Goal: Transaction & Acquisition: Purchase product/service

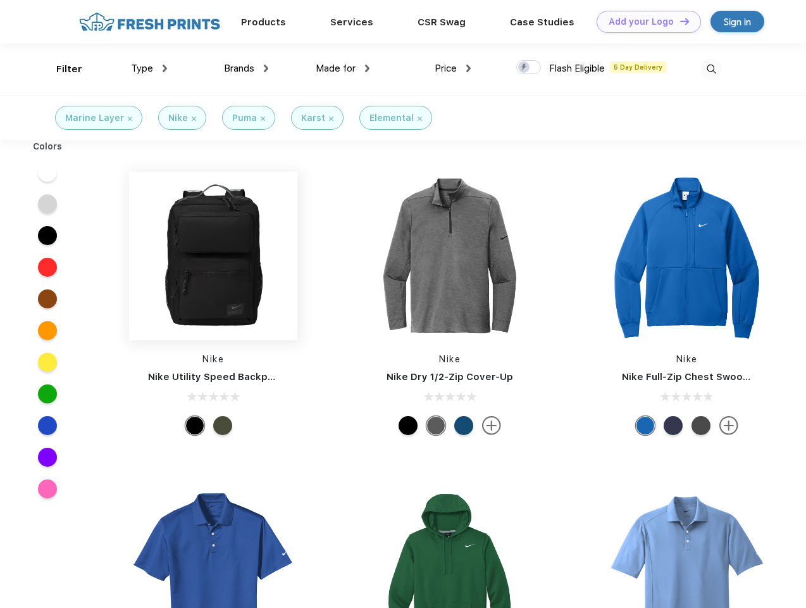
scroll to position [1, 0]
click at [644, 22] on link "Add your Logo Design Tool" at bounding box center [649, 22] width 104 height 22
click at [0, 0] on div "Design Tool" at bounding box center [0, 0] width 0 height 0
click at [679, 21] on link "Add your Logo Design Tool" at bounding box center [649, 22] width 104 height 22
click at [61, 69] on div "Filter" at bounding box center [69, 69] width 26 height 15
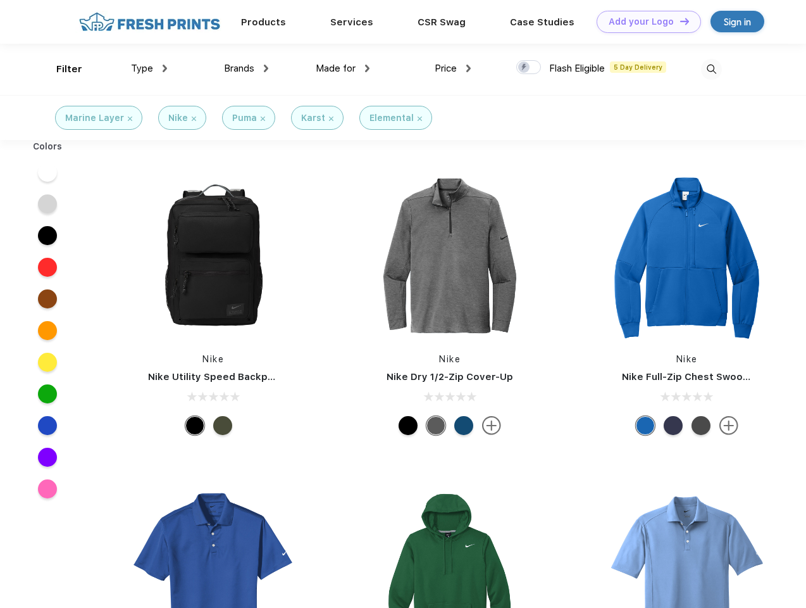
click at [149, 68] on span "Type" at bounding box center [142, 68] width 22 height 11
click at [246, 68] on span "Brands" at bounding box center [239, 68] width 30 height 11
click at [343, 68] on span "Made for" at bounding box center [336, 68] width 40 height 11
click at [453, 68] on span "Price" at bounding box center [446, 68] width 22 height 11
click at [529, 68] on div at bounding box center [528, 67] width 25 height 14
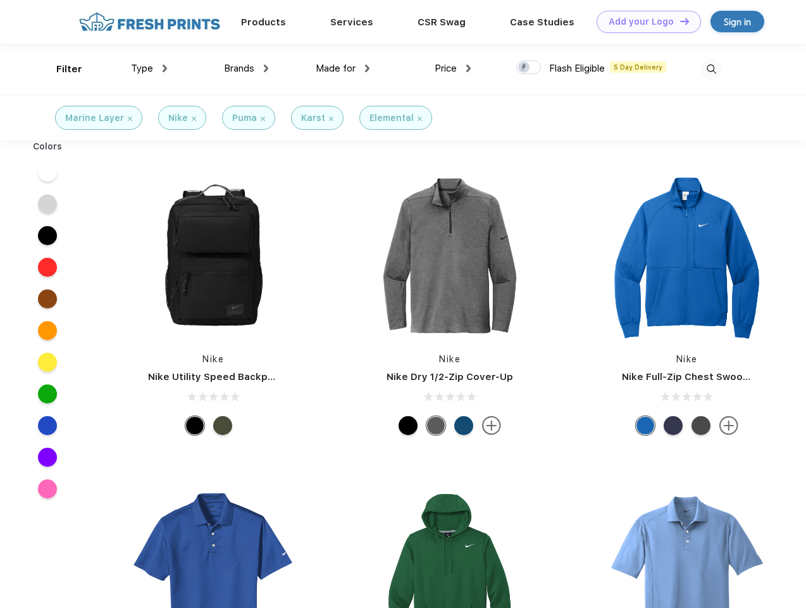
click at [525, 68] on input "checkbox" at bounding box center [520, 63] width 8 height 8
click at [711, 69] on img at bounding box center [711, 69] width 21 height 21
